Goal: Use online tool/utility: Use online tool/utility

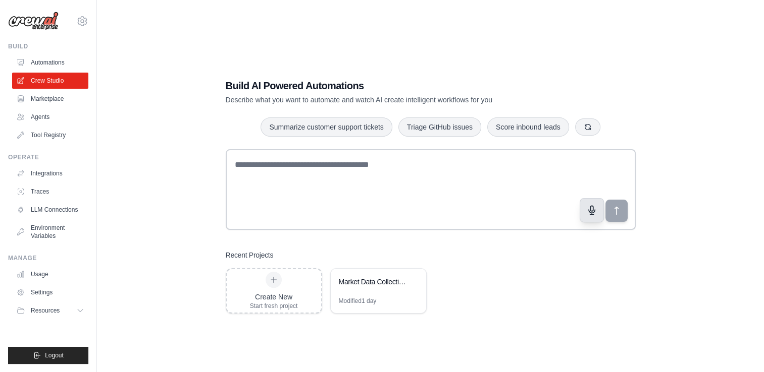
click at [594, 215] on icon "button" at bounding box center [591, 210] width 11 height 11
type textarea "**********"
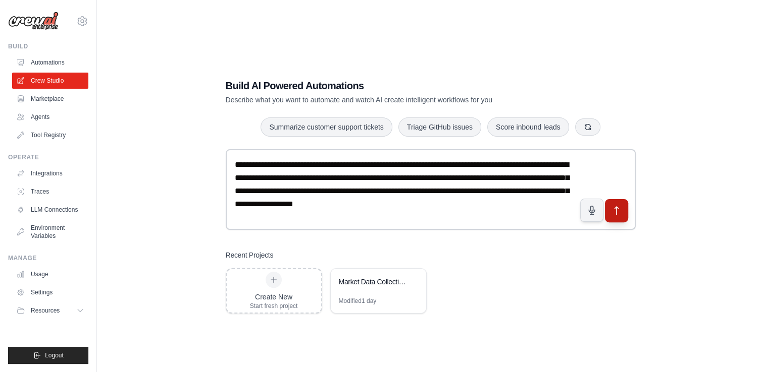
click at [610, 205] on button "submit" at bounding box center [615, 210] width 23 height 23
